Goal: Information Seeking & Learning: Learn about a topic

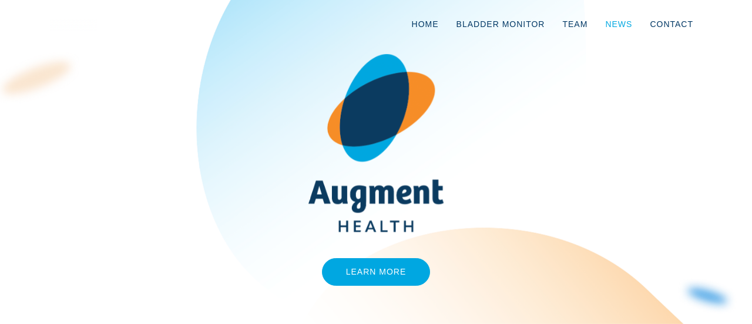
click at [615, 22] on link "News" at bounding box center [618, 24] width 45 height 39
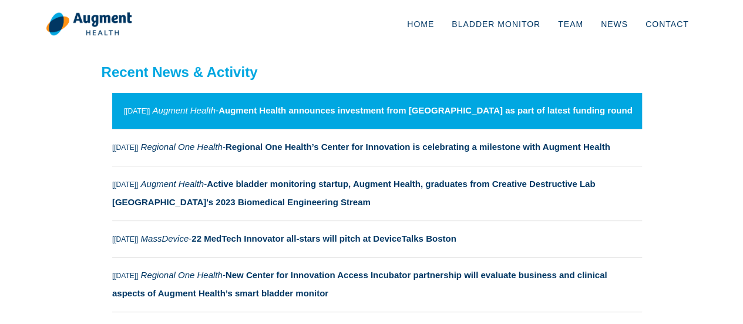
scroll to position [7, 0]
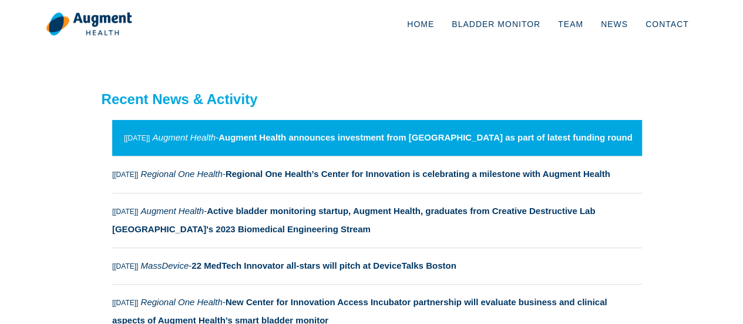
click at [355, 142] on strong "Augment Health announces investment from [GEOGRAPHIC_DATA] as part of latest fu…" at bounding box center [425, 137] width 414 height 10
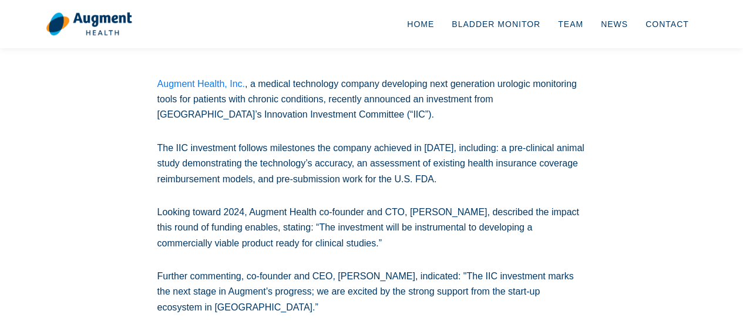
scroll to position [137, 0]
click at [355, 151] on p "The IIC investment follows milestones the company achieved in [DATE], including…" at bounding box center [371, 163] width 429 height 46
